Goal: Information Seeking & Learning: Learn about a topic

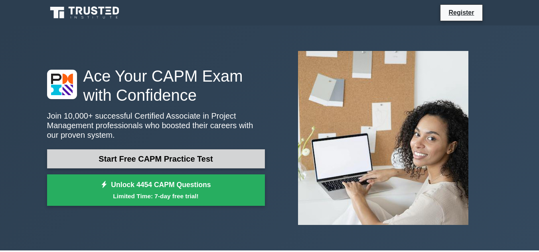
click at [193, 156] on link "Start Free CAPM Practice Test" at bounding box center [156, 159] width 218 height 19
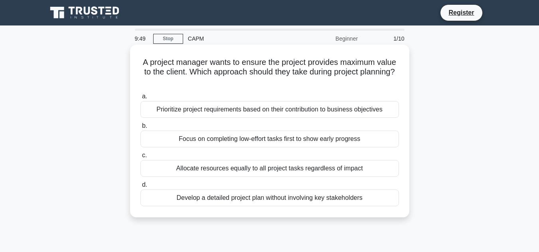
click at [195, 168] on div "Allocate resources equally to all project tasks regardless of impact" at bounding box center [269, 168] width 258 height 17
click at [140, 158] on input "c. Allocate resources equally to all project tasks regardless of impact" at bounding box center [140, 155] width 0 height 5
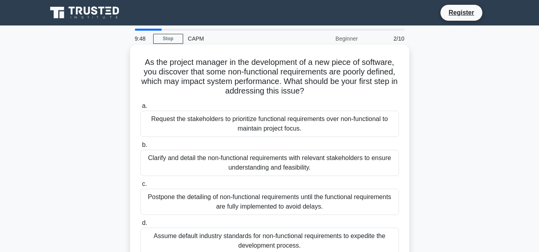
click at [191, 135] on div "Request the stakeholders to prioritize functional requirements over non-functio…" at bounding box center [269, 124] width 258 height 26
click at [140, 109] on input "a. Request the stakeholders to prioritize functional requirements over non-func…" at bounding box center [140, 106] width 0 height 5
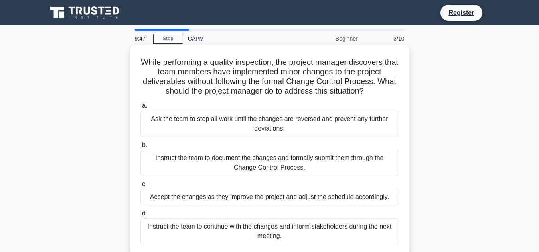
click at [178, 181] on label "c. Accept the changes as they improve the project and adjust the schedule accor…" at bounding box center [269, 192] width 258 height 26
click at [140, 182] on input "c. Accept the changes as they improve the project and adjust the schedule accor…" at bounding box center [140, 184] width 0 height 5
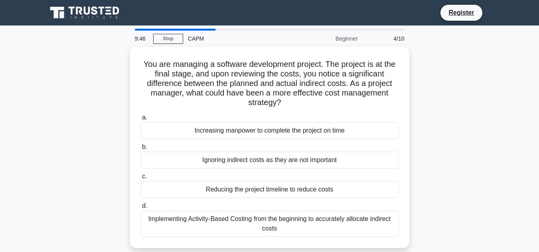
click at [178, 181] on div "Reducing the project timeline to reduce costs" at bounding box center [269, 189] width 258 height 17
click at [140, 179] on input "c. Reducing the project timeline to reduce costs" at bounding box center [140, 176] width 0 height 5
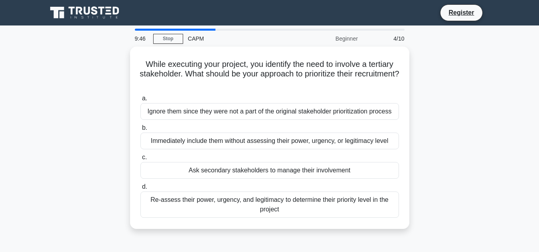
click at [178, 181] on div "a. Ignore them since they were not a part of the original stakeholder prioritiz…" at bounding box center [270, 156] width 268 height 128
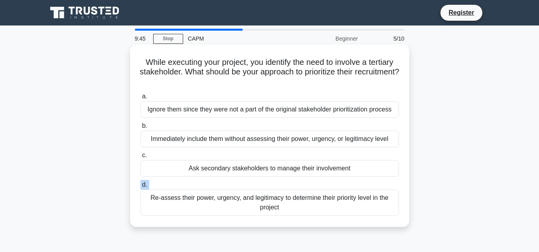
click at [178, 181] on label "d. Re-assess their power, urgency, and legitimacy to determine their priority l…" at bounding box center [269, 198] width 258 height 36
click at [140, 183] on input "d. Re-assess their power, urgency, and legitimacy to determine their priority l…" at bounding box center [140, 185] width 0 height 5
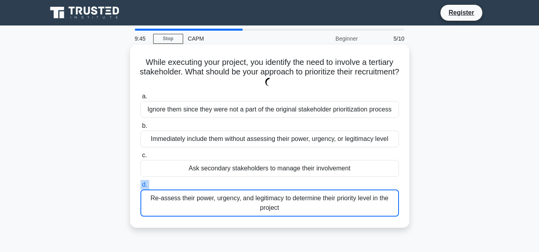
click at [178, 181] on label "d. Re-assess their power, urgency, and legitimacy to determine their priority l…" at bounding box center [269, 198] width 258 height 37
click at [140, 183] on input "d. Re-assess their power, urgency, and legitimacy to determine their priority l…" at bounding box center [140, 185] width 0 height 5
click at [178, 181] on label "d. Re-assess their power, urgency, and legitimacy to determine their priority l…" at bounding box center [269, 198] width 258 height 37
click at [140, 183] on input "d. Re-assess their power, urgency, and legitimacy to determine their priority l…" at bounding box center [140, 185] width 0 height 5
click at [178, 181] on label "d. Re-assess their power, urgency, and legitimacy to determine their priority l…" at bounding box center [269, 198] width 258 height 37
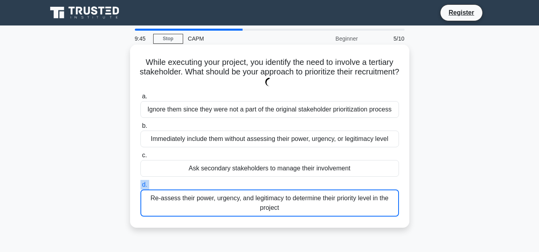
click at [140, 183] on input "d. Re-assess their power, urgency, and legitimacy to determine their priority l…" at bounding box center [140, 185] width 0 height 5
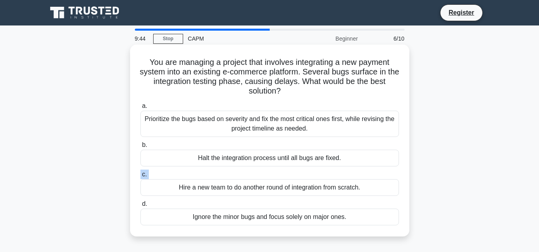
drag, startPoint x: 178, startPoint y: 181, endPoint x: 178, endPoint y: 192, distance: 10.4
click at [178, 192] on label "c. Hire a new team to do another round of integration from scratch." at bounding box center [269, 183] width 258 height 26
click at [140, 178] on input "c. Hire a new team to do another round of integration from scratch." at bounding box center [140, 174] width 0 height 5
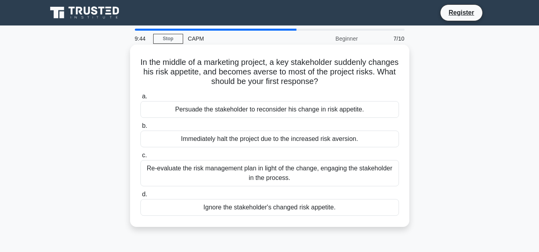
drag, startPoint x: 178, startPoint y: 192, endPoint x: 176, endPoint y: 203, distance: 11.7
click at [176, 203] on label "d. Ignore the stakeholder's changed risk appetite." at bounding box center [269, 203] width 258 height 26
click at [140, 197] on input "d. Ignore the stakeholder's changed risk appetite." at bounding box center [140, 194] width 0 height 5
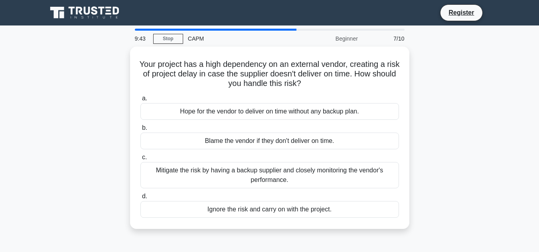
click at [176, 203] on div "Ignore the risk and carry on with the project." at bounding box center [269, 209] width 258 height 17
click at [140, 199] on input "d. Ignore the risk and carry on with the project." at bounding box center [140, 196] width 0 height 5
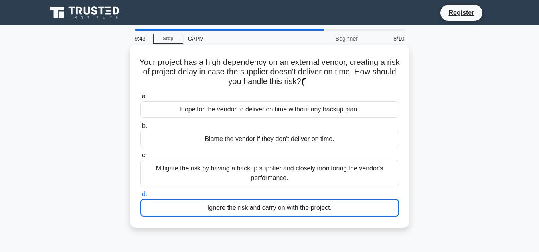
click at [176, 203] on div "Ignore the risk and carry on with the project." at bounding box center [269, 208] width 258 height 18
click at [140, 197] on input "d. Ignore the risk and carry on with the project." at bounding box center [140, 194] width 0 height 5
click at [176, 203] on div "Ignore the risk and carry on with the project." at bounding box center [269, 208] width 258 height 18
click at [140, 197] on input "d. Ignore the risk and carry on with the project." at bounding box center [140, 194] width 0 height 5
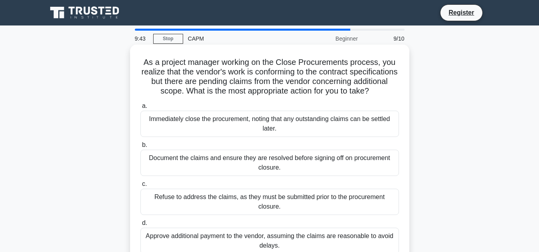
drag, startPoint x: 176, startPoint y: 203, endPoint x: 187, endPoint y: 148, distance: 56.0
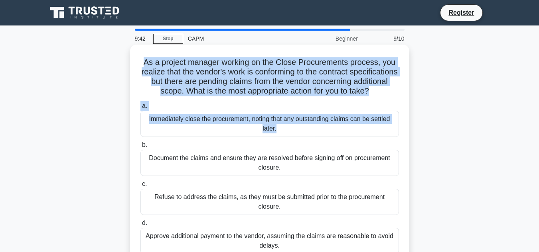
click at [187, 148] on div "a. Immediately close the procurement, noting that any outstanding claims can be…" at bounding box center [270, 178] width 268 height 156
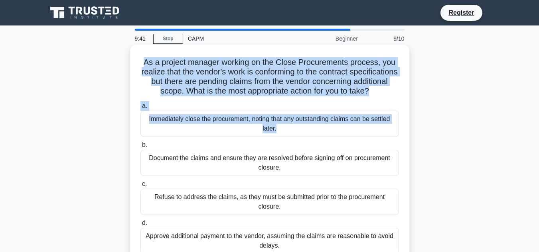
click at [187, 148] on div "a. Immediately close the procurement, noting that any outstanding claims can be…" at bounding box center [270, 178] width 268 height 156
click at [186, 147] on div "a. Immediately close the procurement, noting that any outstanding claims can be…" at bounding box center [270, 178] width 268 height 156
click at [186, 137] on div "Immediately close the procurement, noting that any outstanding claims can be se…" at bounding box center [269, 124] width 258 height 26
click at [140, 109] on input "a. Immediately close the procurement, noting that any outstanding claims can be…" at bounding box center [140, 106] width 0 height 5
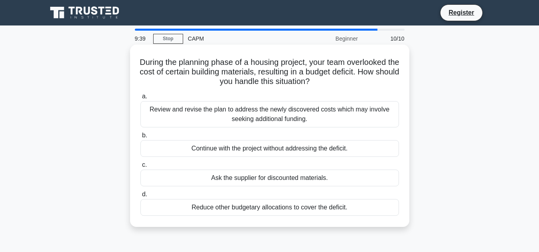
click at [195, 177] on div "Ask the supplier for discounted materials." at bounding box center [269, 178] width 258 height 17
click at [140, 168] on input "c. Ask the supplier for discounted materials." at bounding box center [140, 165] width 0 height 5
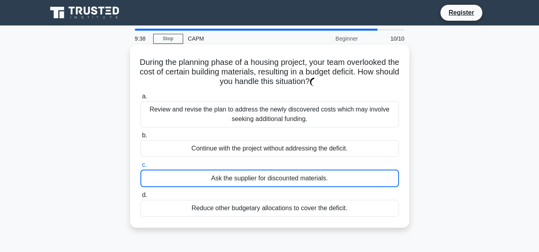
click at [195, 177] on div "Ask the supplier for discounted materials." at bounding box center [269, 179] width 258 height 18
click at [140, 168] on input "c. Ask the supplier for discounted materials." at bounding box center [140, 165] width 0 height 5
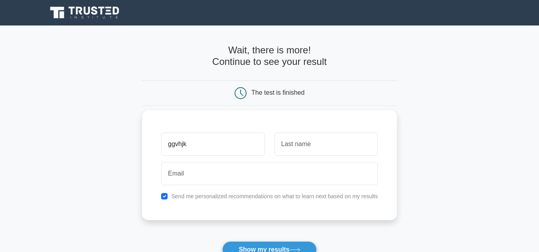
type input "ggvhjk"
click at [320, 144] on input "text" at bounding box center [325, 144] width 103 height 23
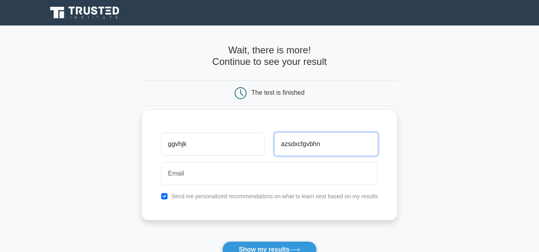
type input "azsdxcfgvbhn"
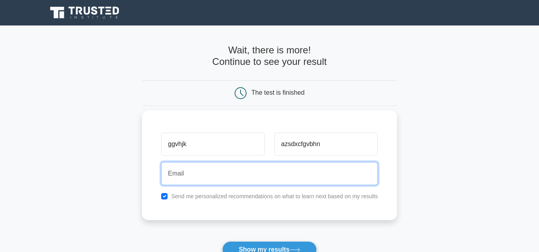
click at [272, 184] on input "email" at bounding box center [269, 173] width 217 height 23
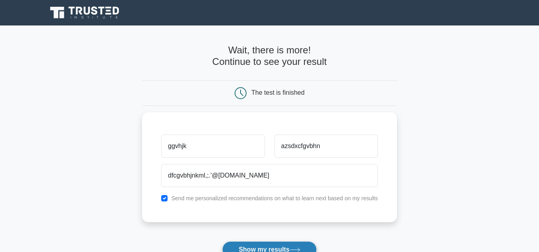
click at [249, 246] on button "Show my results" at bounding box center [269, 250] width 94 height 17
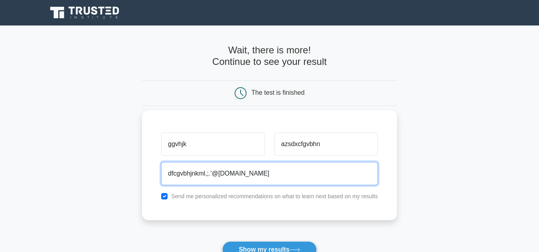
click at [254, 177] on input "dfcgvbhjnkml,;.'@gmail.com" at bounding box center [269, 173] width 217 height 23
click at [211, 173] on input "dfcgvbhjnkml,;.'@gmail.com" at bounding box center [269, 173] width 217 height 23
click at [214, 174] on input "dfcgvbhjnkml,;.'@gmail.com" at bounding box center [269, 173] width 217 height 23
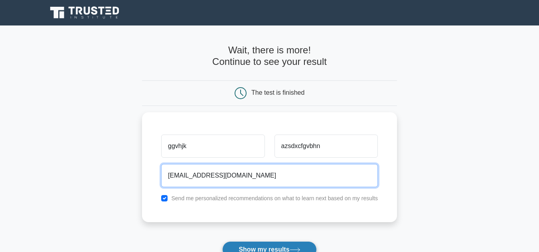
type input "dfcgvbhjnkml@gmail.com"
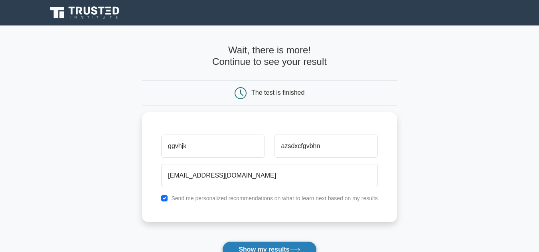
click at [295, 243] on button "Show my results" at bounding box center [269, 250] width 94 height 17
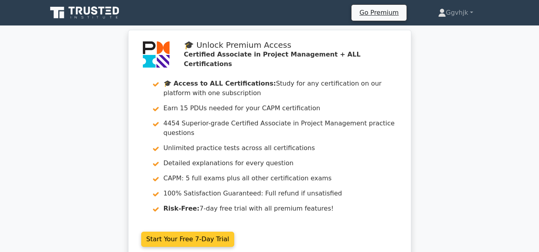
drag, startPoint x: 0, startPoint y: 0, endPoint x: 292, endPoint y: 242, distance: 379.1
click at [235, 242] on link "Start Your Free 7-Day Trial" at bounding box center [187, 239] width 93 height 15
